Goal: Navigation & Orientation: Find specific page/section

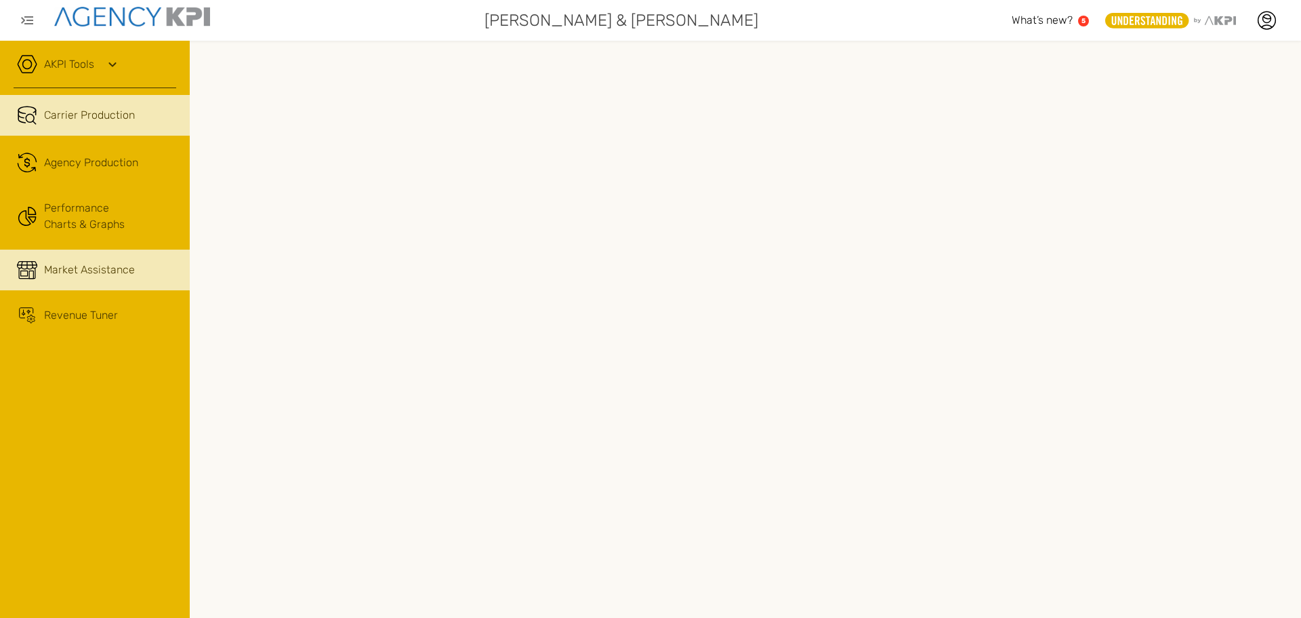
click at [62, 262] on span "Market Assistance" at bounding box center [89, 270] width 91 height 16
